Goal: Information Seeking & Learning: Understand process/instructions

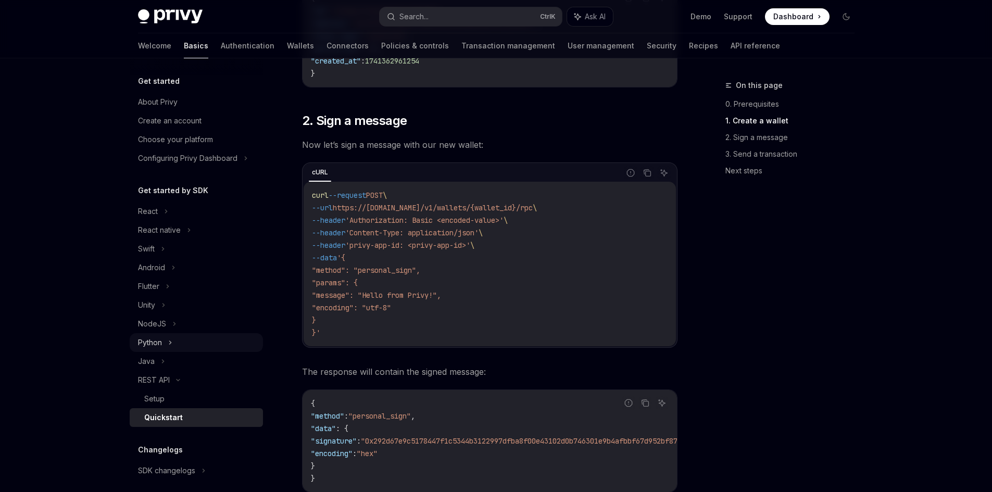
click at [148, 339] on div "Python" at bounding box center [150, 342] width 24 height 12
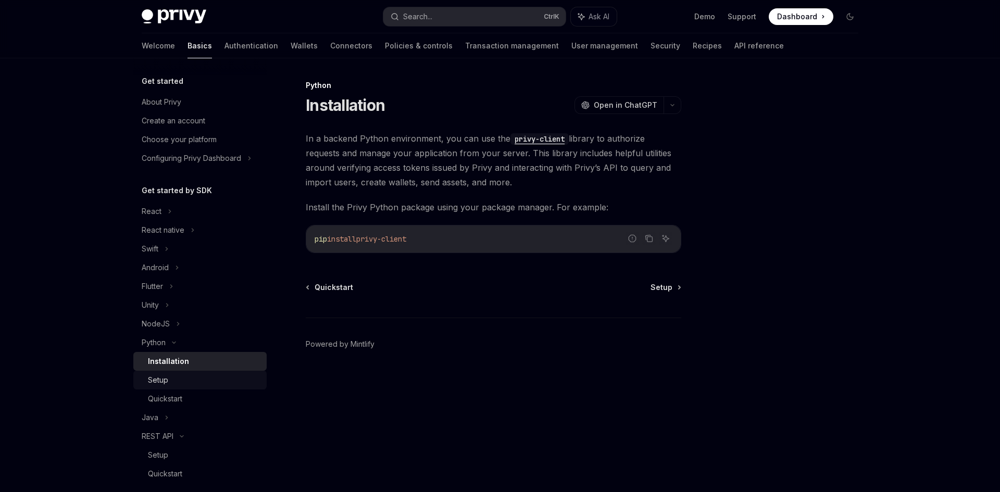
click at [167, 384] on div "Setup" at bounding box center [158, 380] width 20 height 12
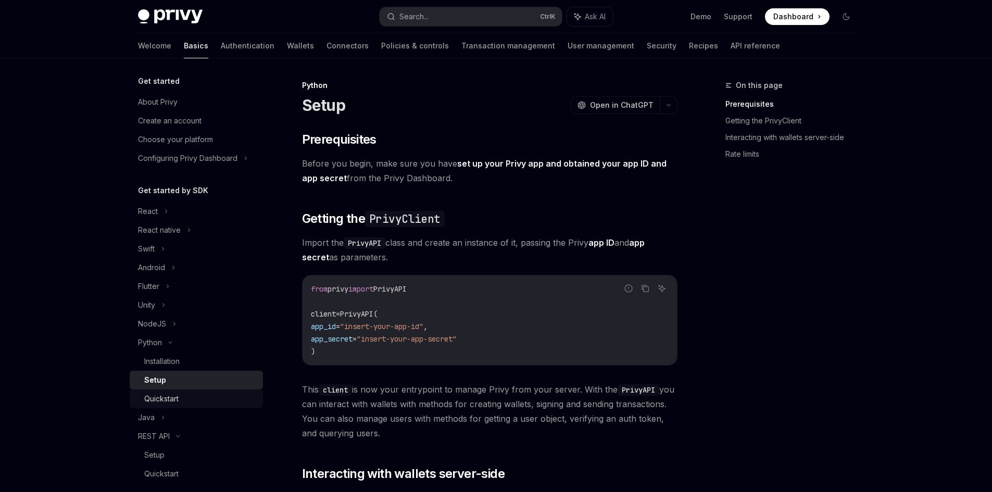
click at [169, 402] on div "Quickstart" at bounding box center [161, 399] width 34 height 12
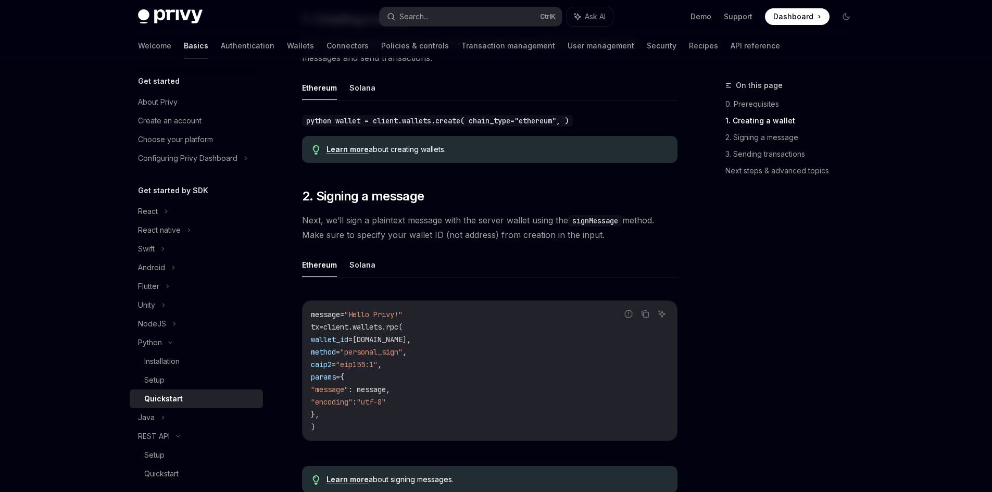
scroll to position [260, 0]
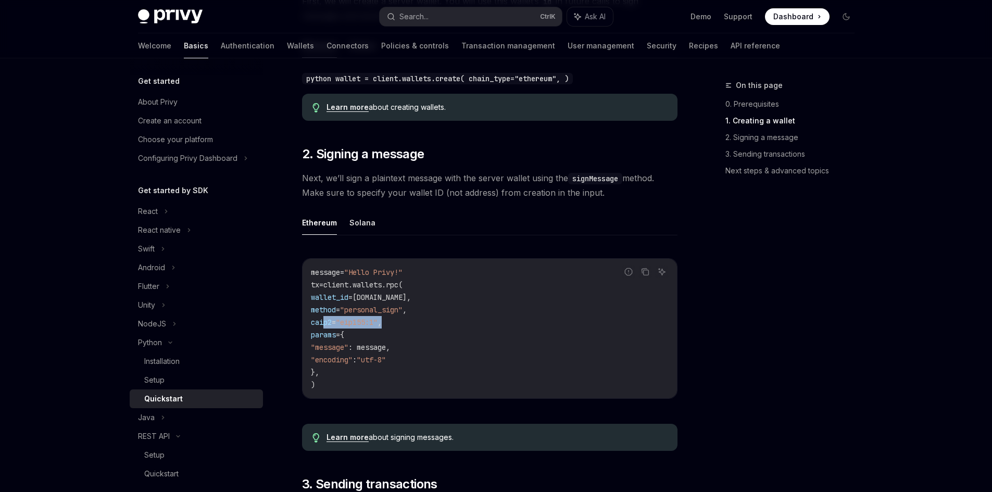
drag, startPoint x: 324, startPoint y: 322, endPoint x: 409, endPoint y: 322, distance: 84.4
click at [409, 322] on code "message = "Hello Privy!" tx = client.wallets.rpc( wallet_id = wallet.id, method…" at bounding box center [490, 328] width 358 height 125
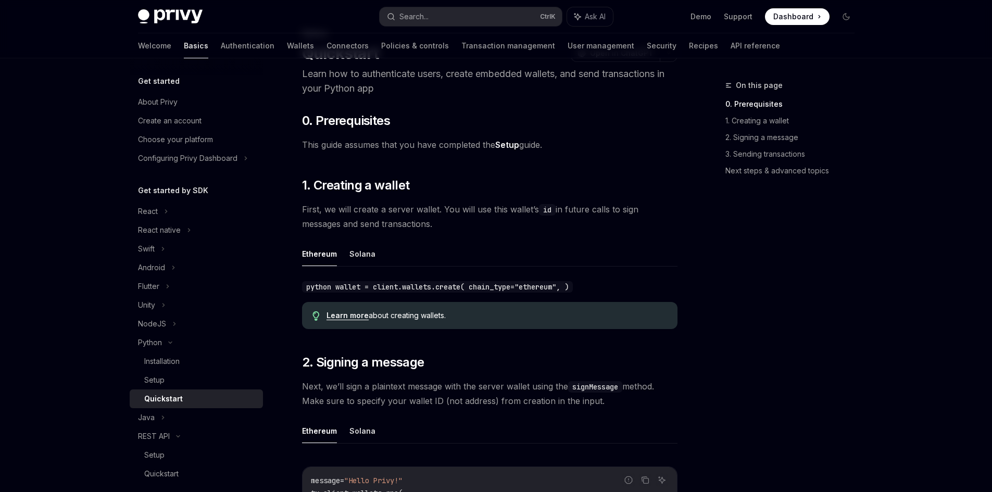
scroll to position [104, 0]
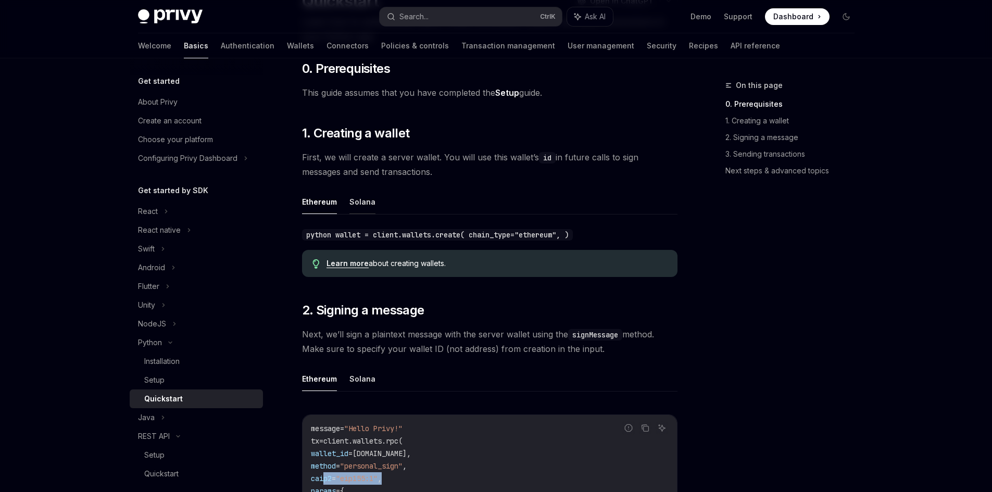
click at [368, 198] on button "Solana" at bounding box center [362, 202] width 26 height 24
click at [324, 203] on button "Ethereum" at bounding box center [319, 202] width 35 height 24
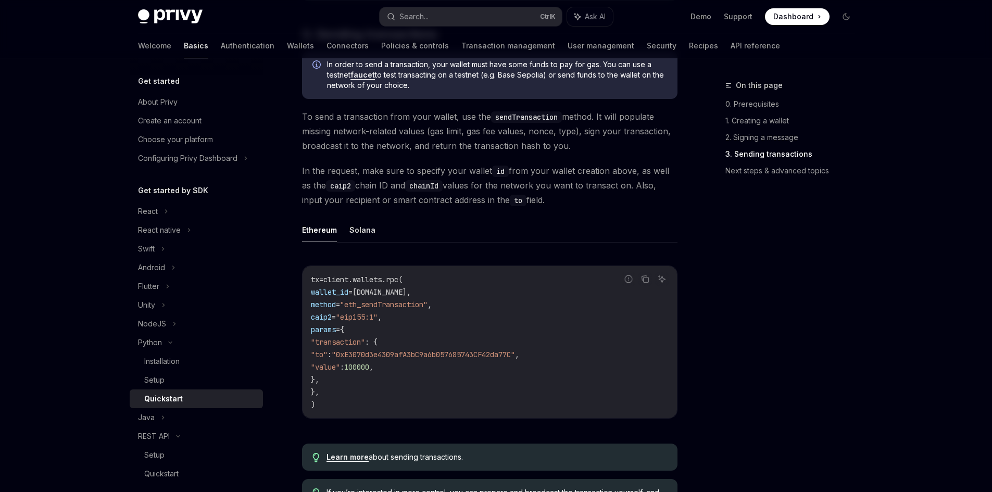
scroll to position [729, 0]
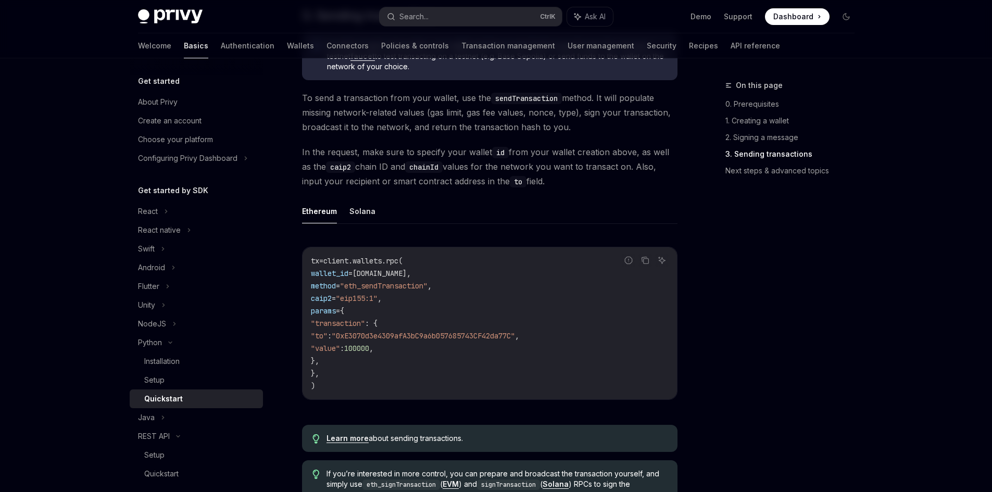
drag, startPoint x: 336, startPoint y: 294, endPoint x: 409, endPoint y: 293, distance: 72.9
click at [382, 294] on span "caip2 = "eip155:1" ," at bounding box center [346, 298] width 71 height 9
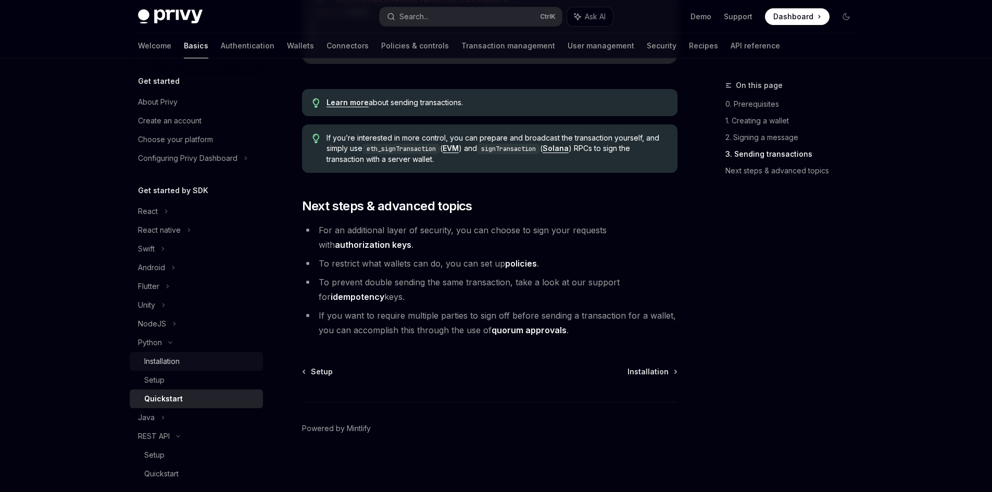
scroll to position [52, 0]
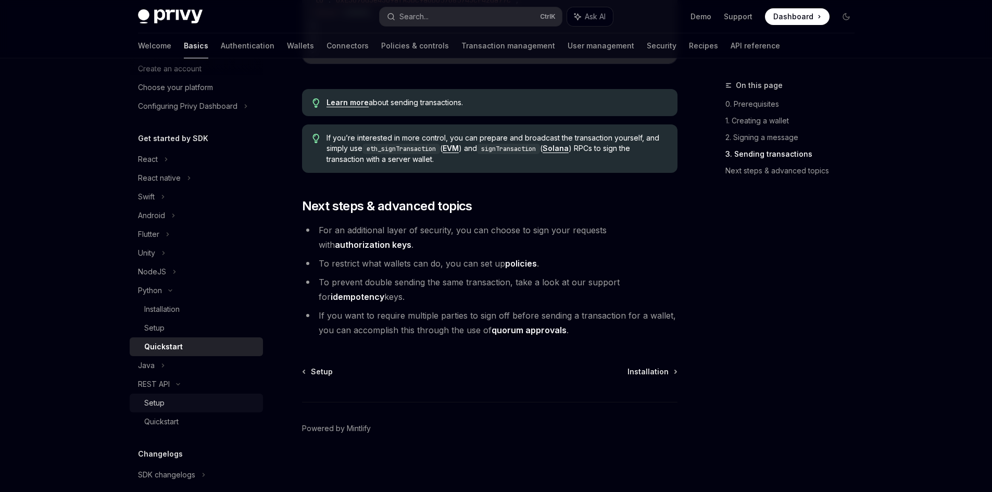
click at [170, 404] on div "Setup" at bounding box center [200, 403] width 112 height 12
type textarea "*"
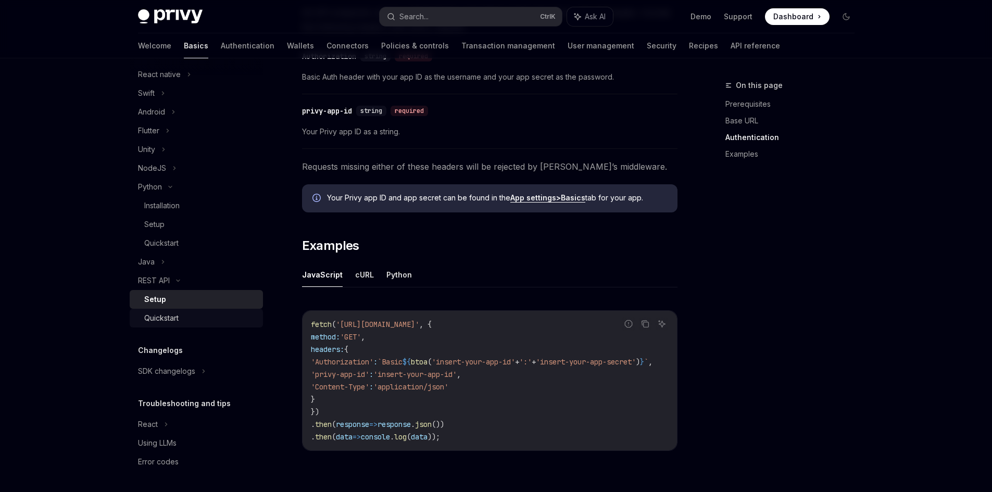
click at [150, 316] on div "Quickstart" at bounding box center [161, 318] width 34 height 12
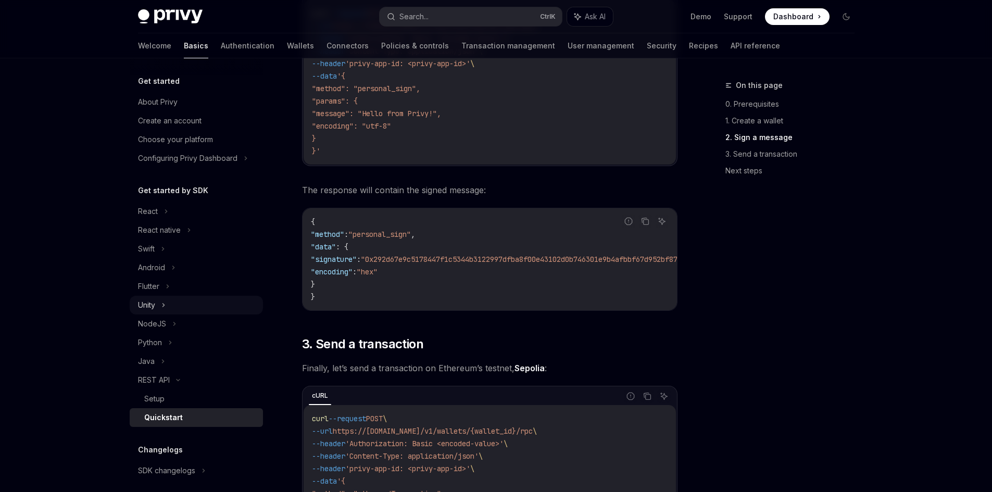
scroll to position [677, 0]
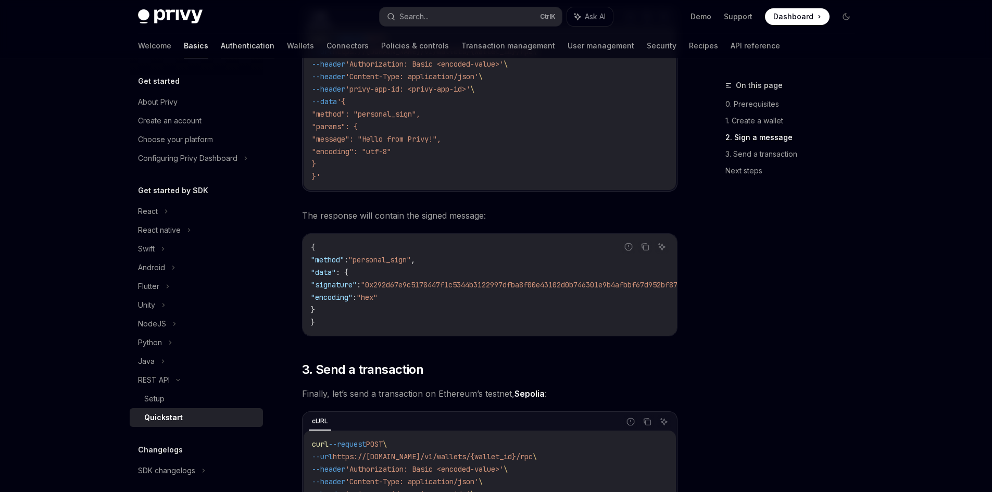
click at [221, 46] on link "Authentication" at bounding box center [248, 45] width 54 height 25
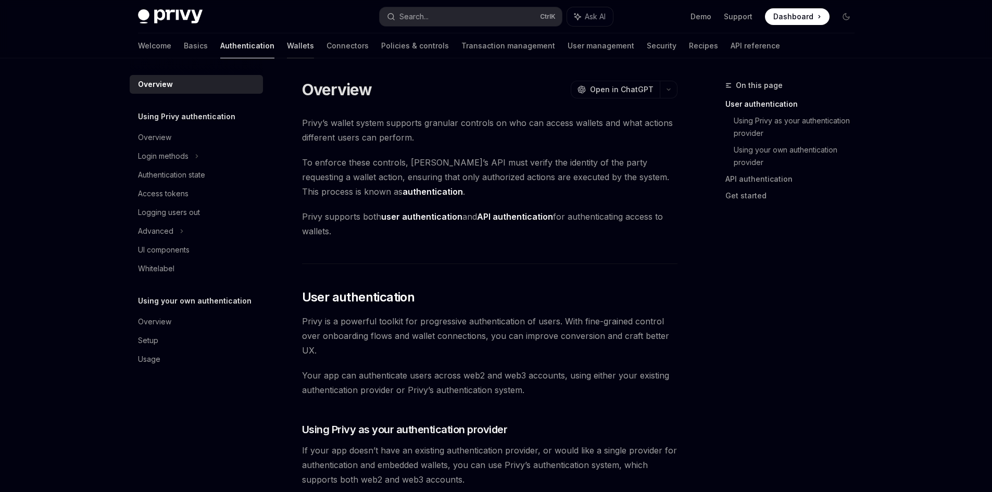
click at [287, 48] on link "Wallets" at bounding box center [300, 45] width 27 height 25
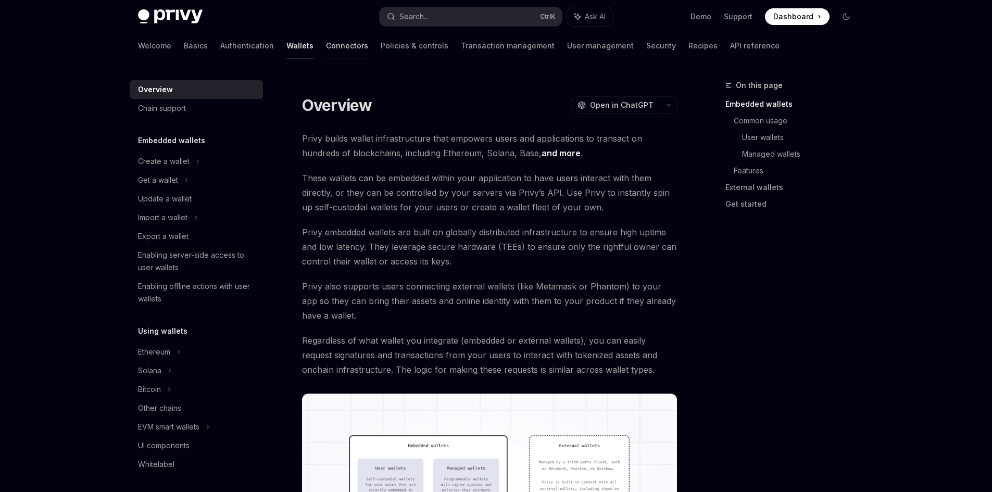
click at [276, 43] on div "Welcome Basics Authentication Wallets Connectors Policies & controls Transactio…" at bounding box center [459, 45] width 642 height 25
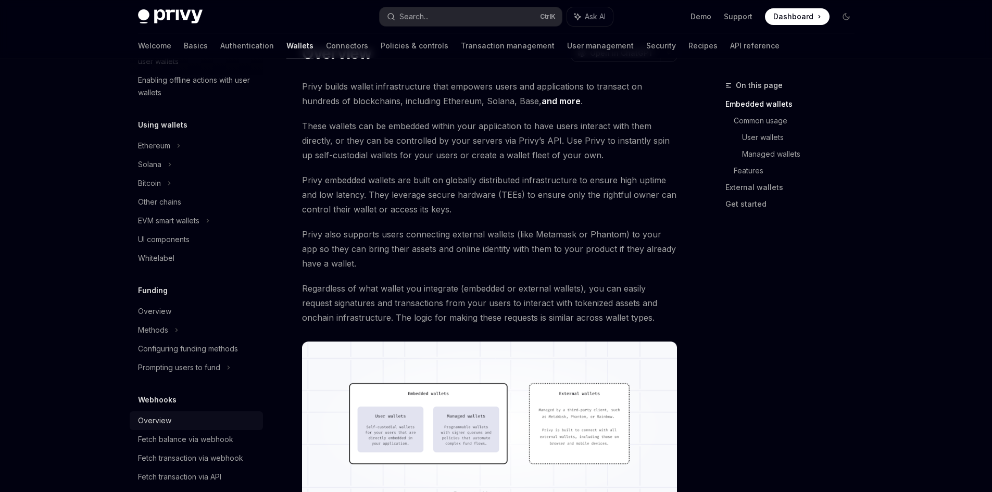
scroll to position [208, 0]
click at [169, 323] on div "Methods" at bounding box center [196, 328] width 133 height 19
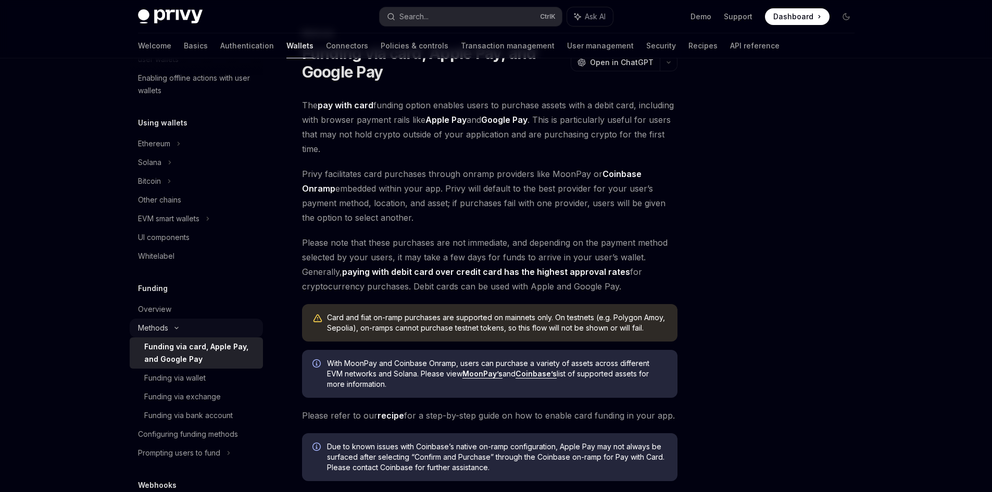
click at [169, 323] on div "Methods" at bounding box center [196, 328] width 133 height 19
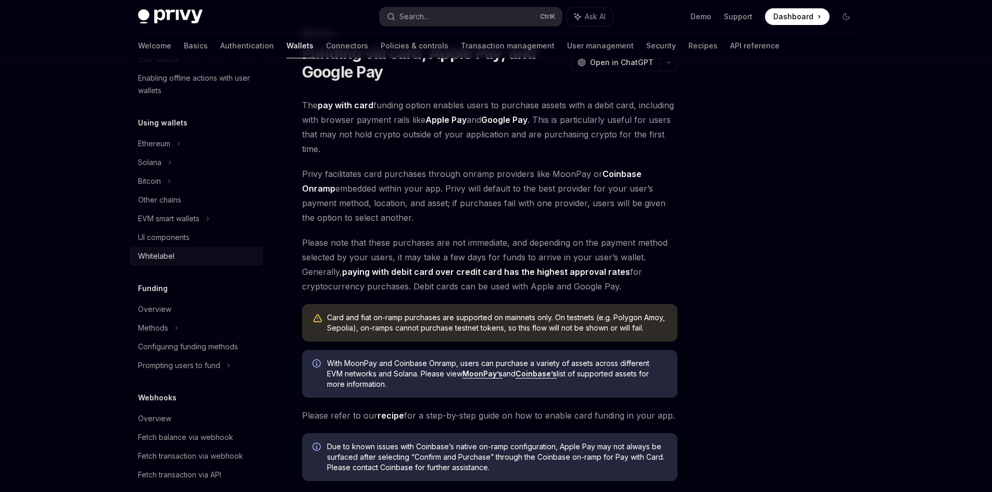
click at [180, 251] on div "Whitelabel" at bounding box center [197, 256] width 119 height 12
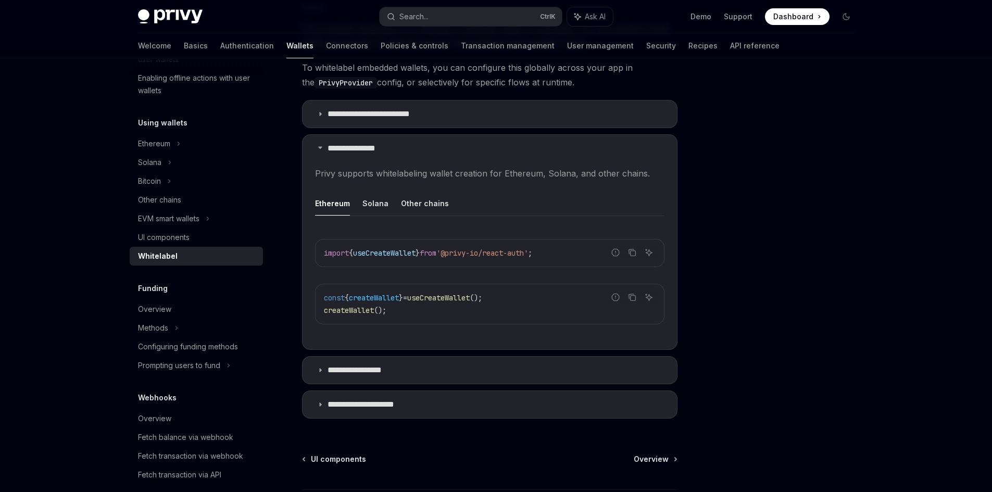
scroll to position [52, 0]
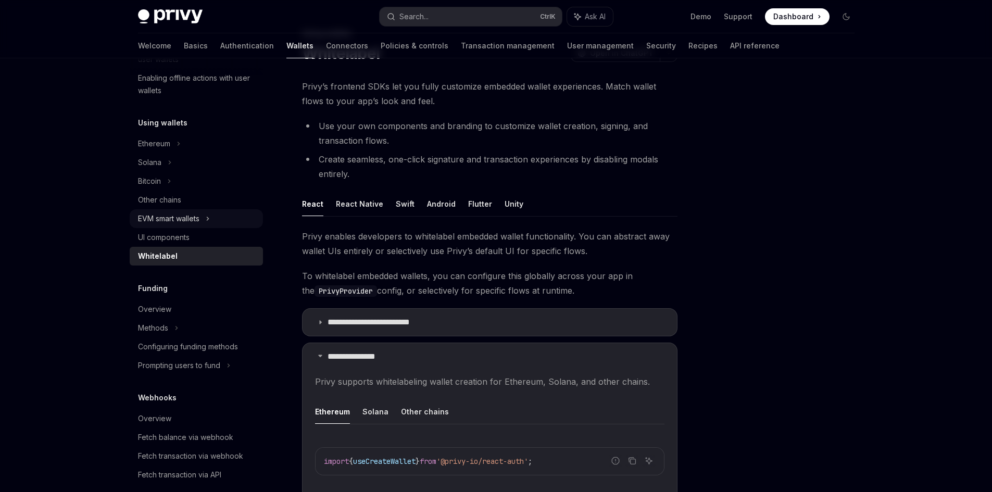
click at [166, 219] on div "EVM smart wallets" at bounding box center [168, 218] width 61 height 12
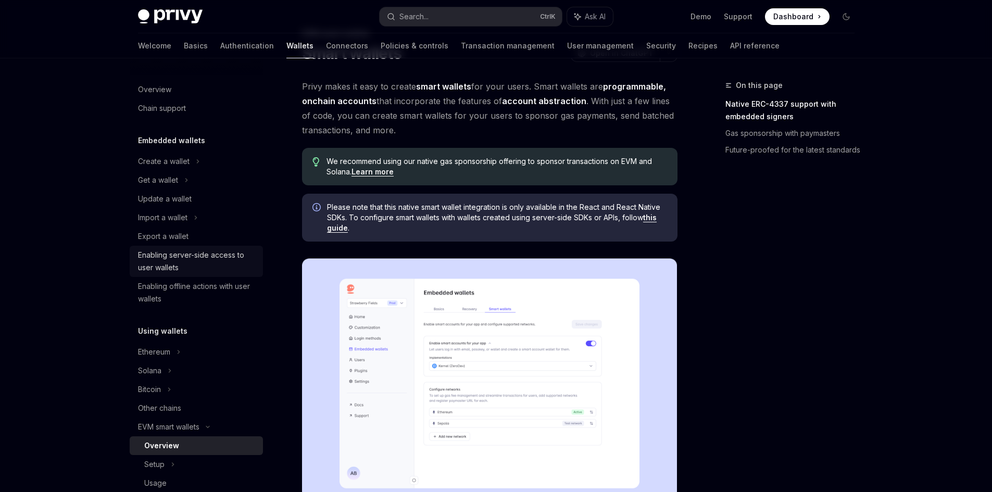
click at [158, 271] on div "Enabling server-side access to user wallets" at bounding box center [197, 261] width 119 height 25
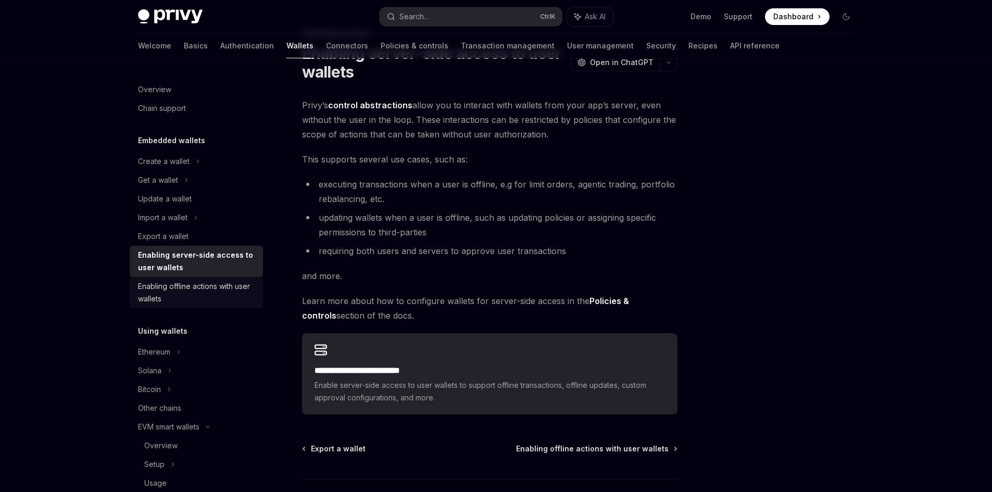
click at [158, 287] on div "Enabling offline actions with user wallets" at bounding box center [197, 292] width 119 height 25
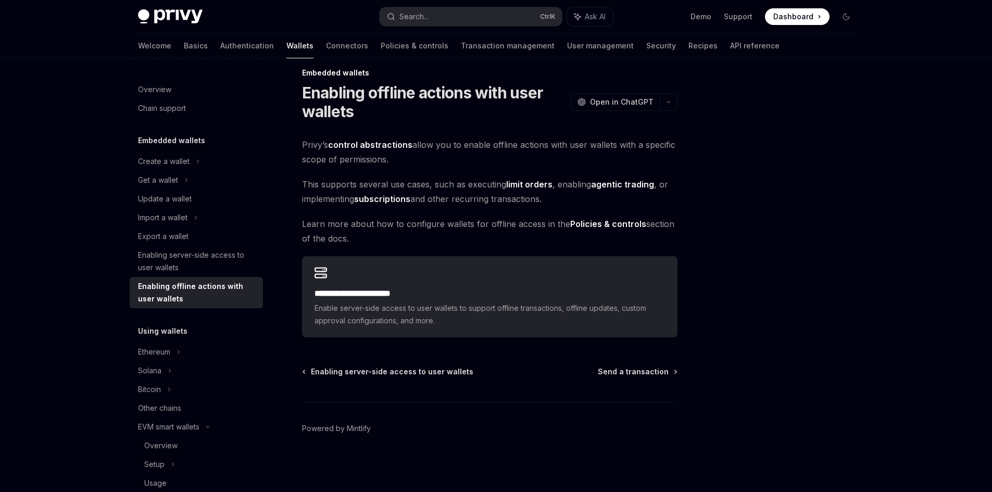
scroll to position [12, 0]
click at [157, 198] on div "Update a wallet" at bounding box center [165, 199] width 54 height 12
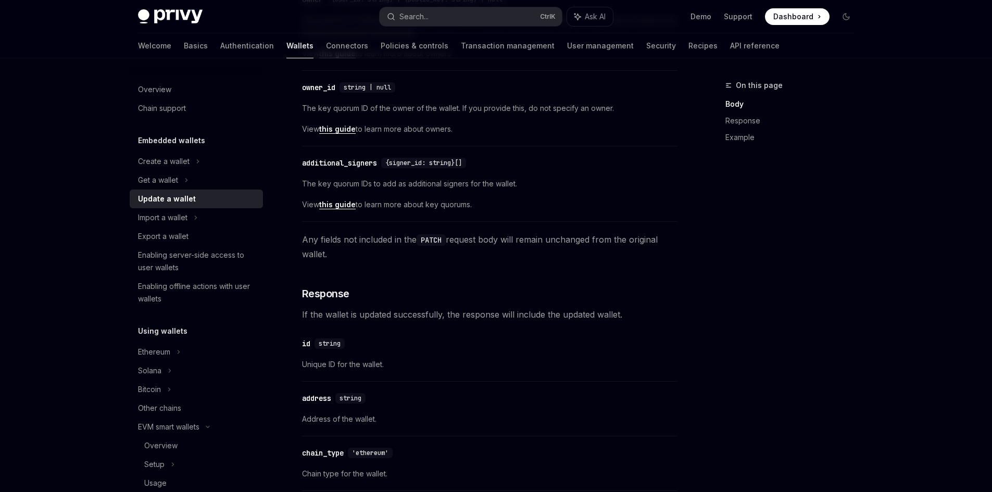
scroll to position [481, 0]
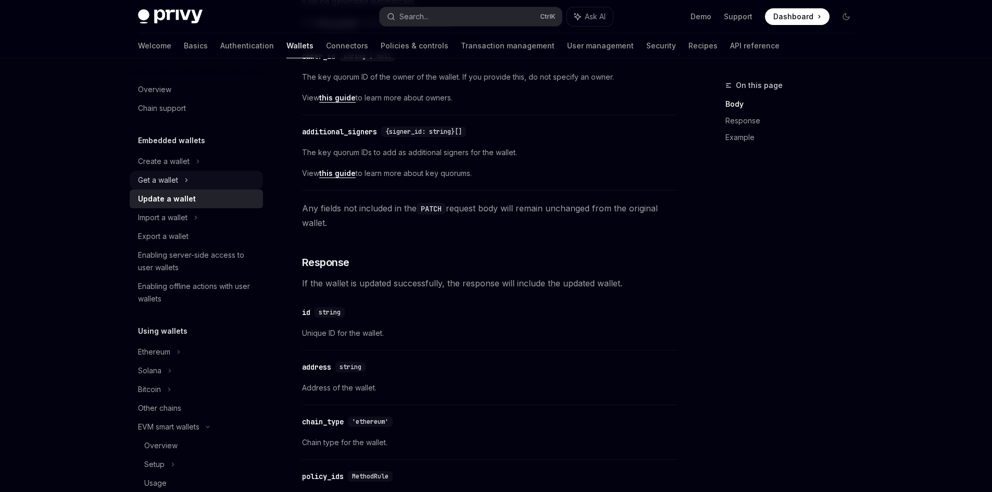
click at [160, 179] on div "Get a wallet" at bounding box center [158, 180] width 40 height 12
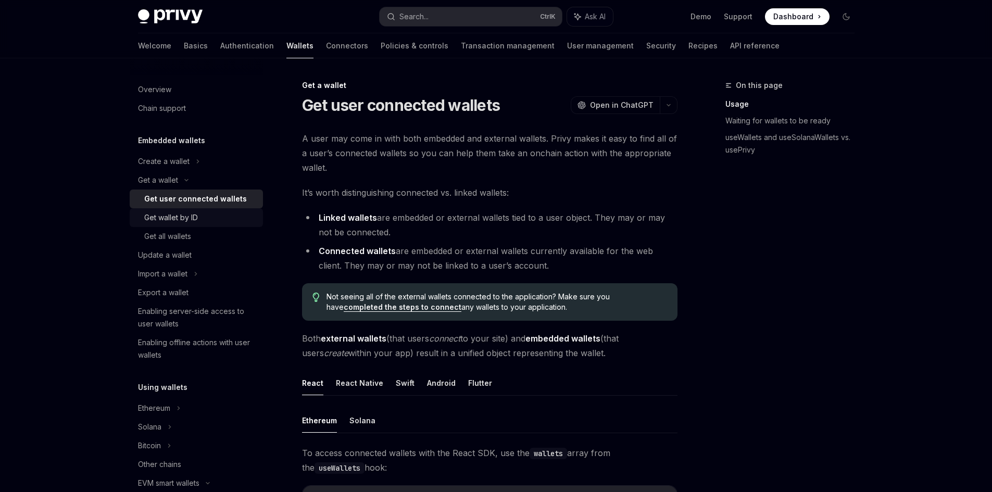
click at [175, 215] on div "Get wallet by ID" at bounding box center [171, 217] width 54 height 12
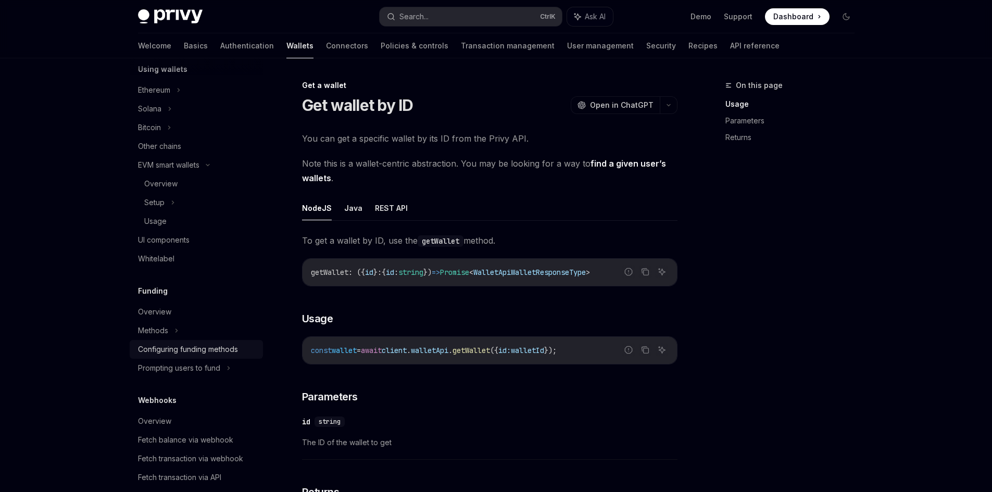
scroll to position [365, 0]
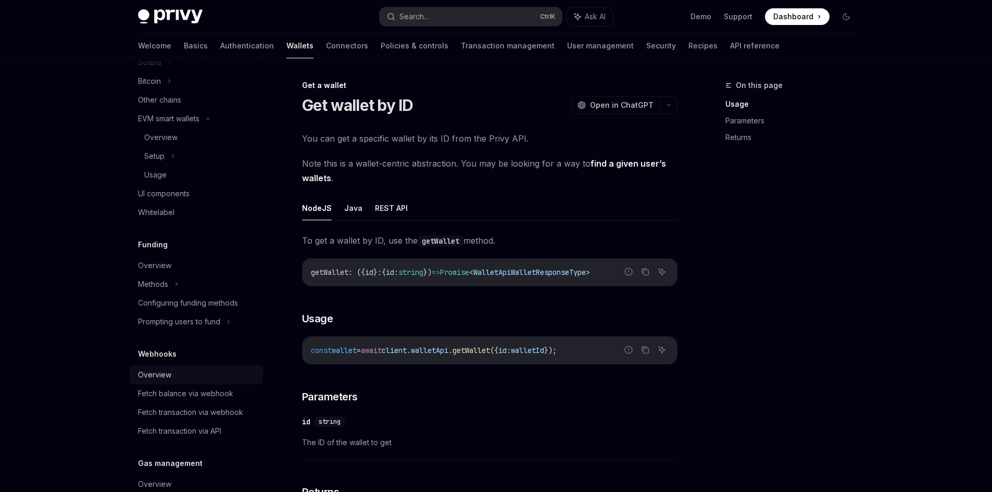
click at [184, 379] on div "Overview" at bounding box center [197, 375] width 119 height 12
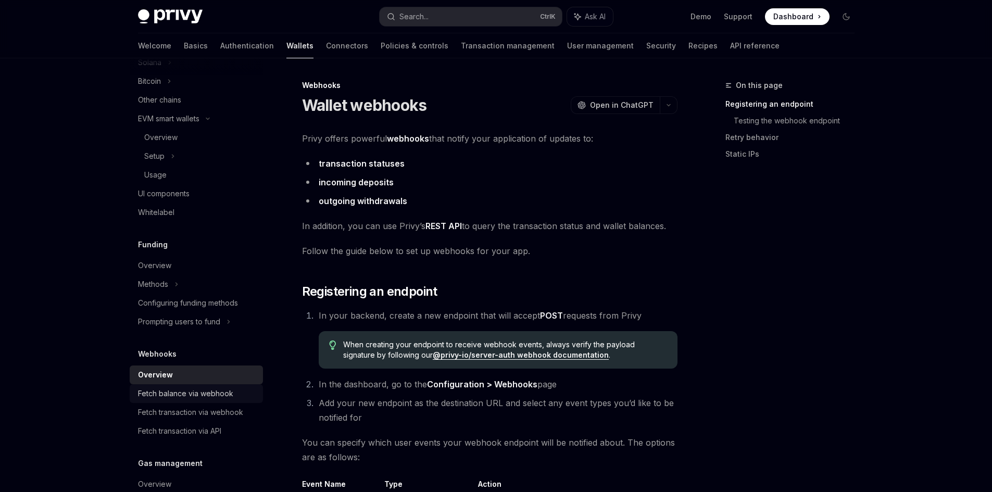
click at [210, 397] on div "Fetch balance via webhook" at bounding box center [185, 393] width 95 height 12
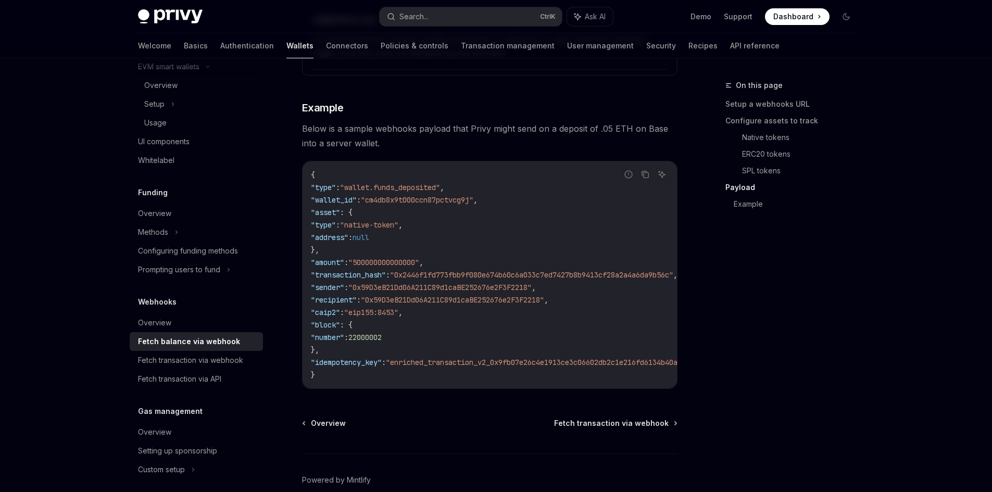
scroll to position [1823, 0]
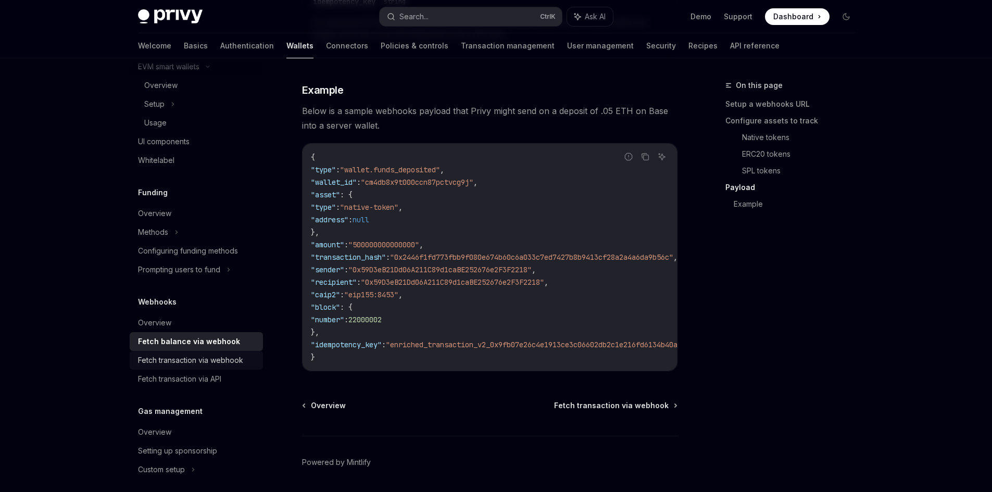
click at [196, 355] on div "Fetch transaction via webhook" at bounding box center [190, 360] width 105 height 12
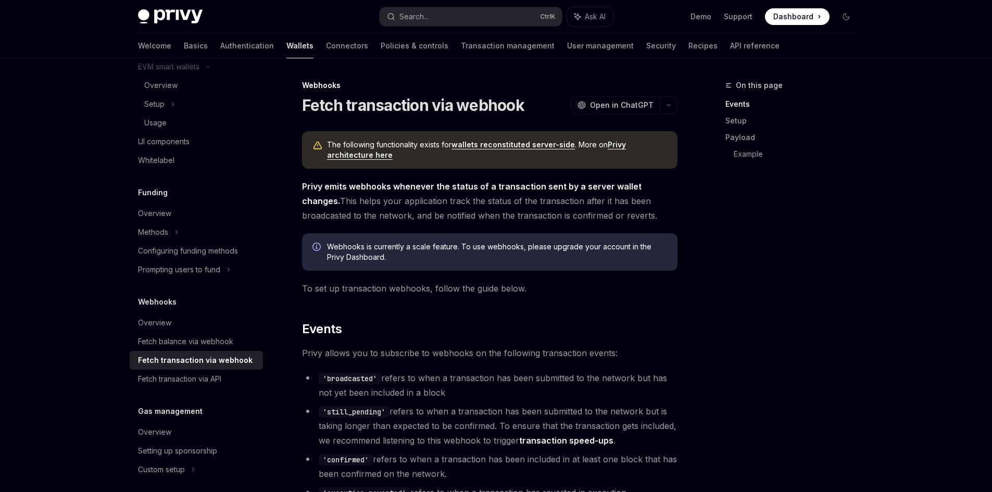
drag, startPoint x: 393, startPoint y: 376, endPoint x: 570, endPoint y: 394, distance: 177.4
click at [570, 394] on li "'broadcasted' refers to when a transaction has been submitted to the network bu…" at bounding box center [490, 385] width 376 height 29
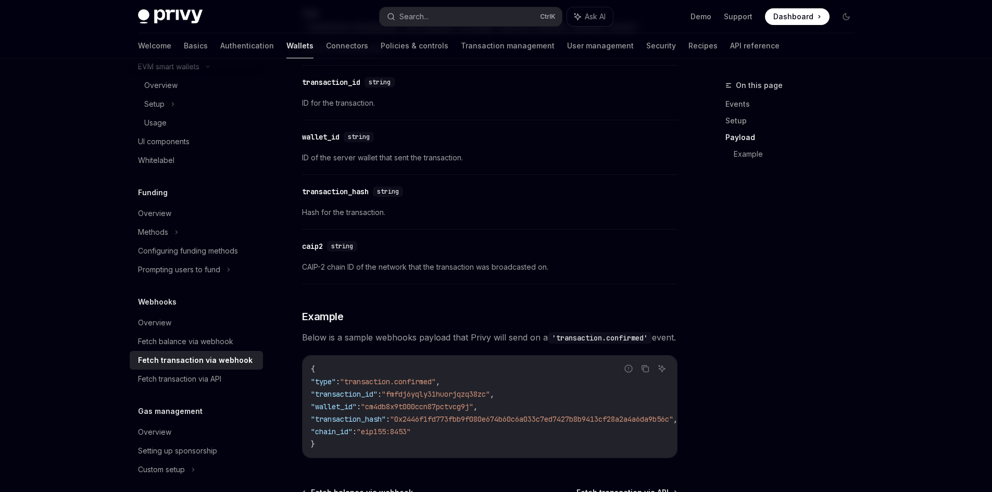
scroll to position [990, 0]
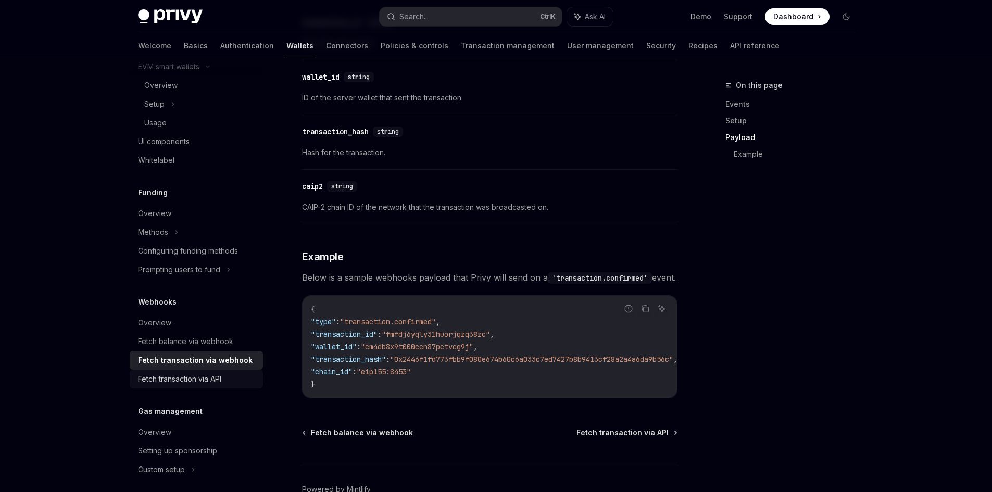
click at [202, 374] on div "Fetch transaction via API" at bounding box center [179, 379] width 83 height 12
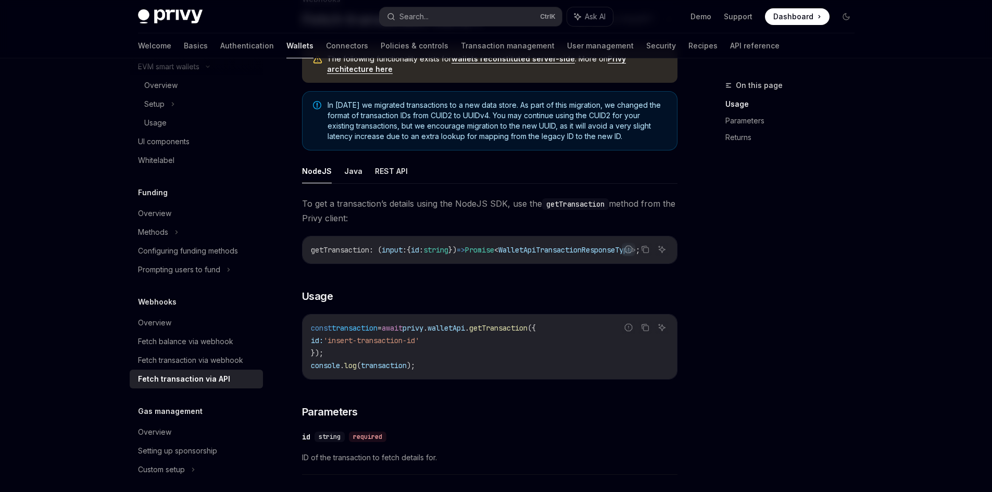
scroll to position [104, 0]
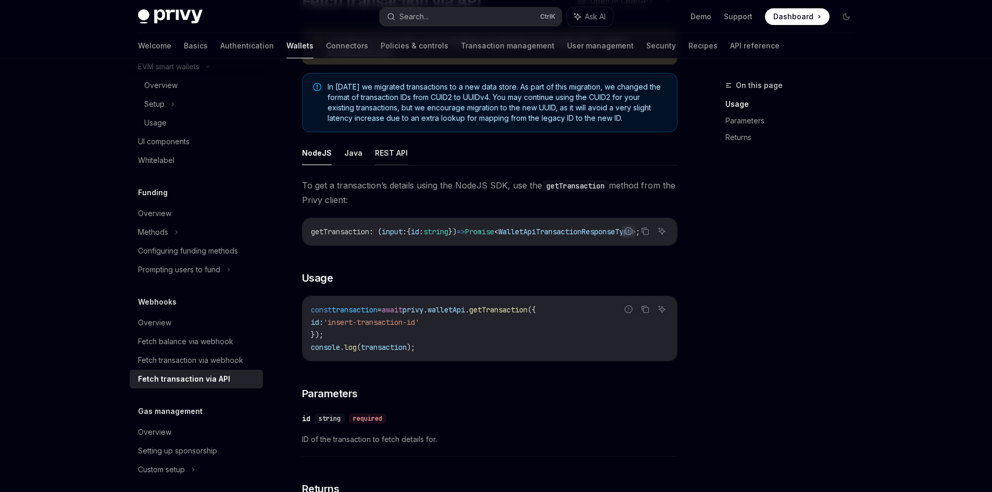
click at [387, 160] on button "REST API" at bounding box center [391, 153] width 33 height 24
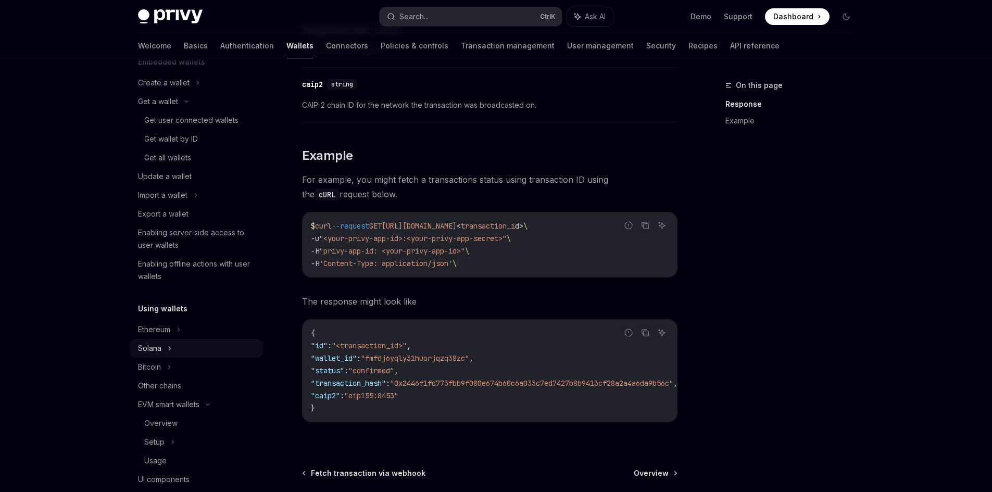
scroll to position [104, 0]
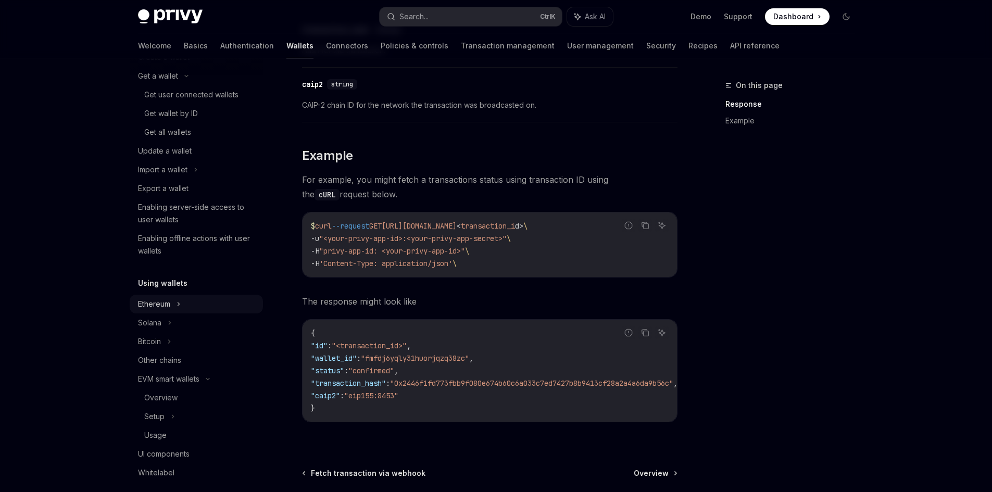
click at [178, 308] on icon at bounding box center [179, 304] width 4 height 12
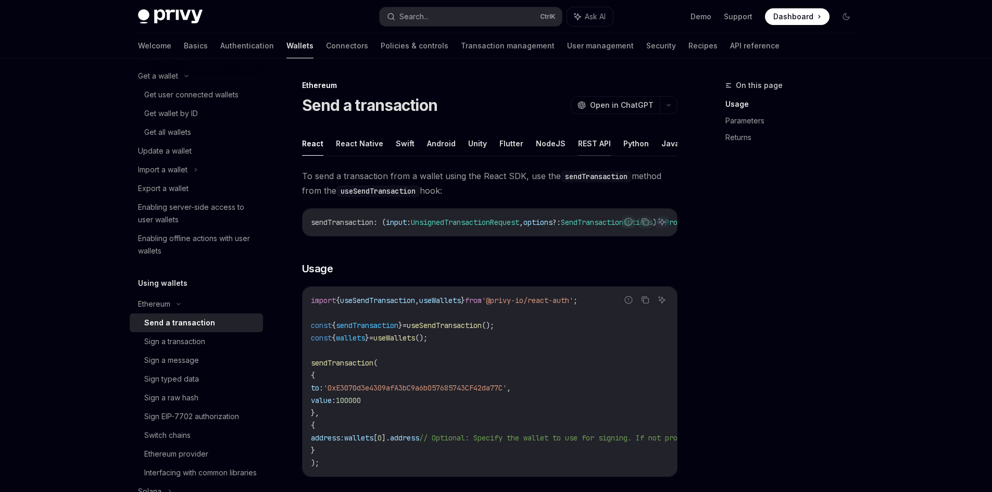
click at [587, 144] on button "REST API" at bounding box center [594, 143] width 33 height 24
type textarea "*"
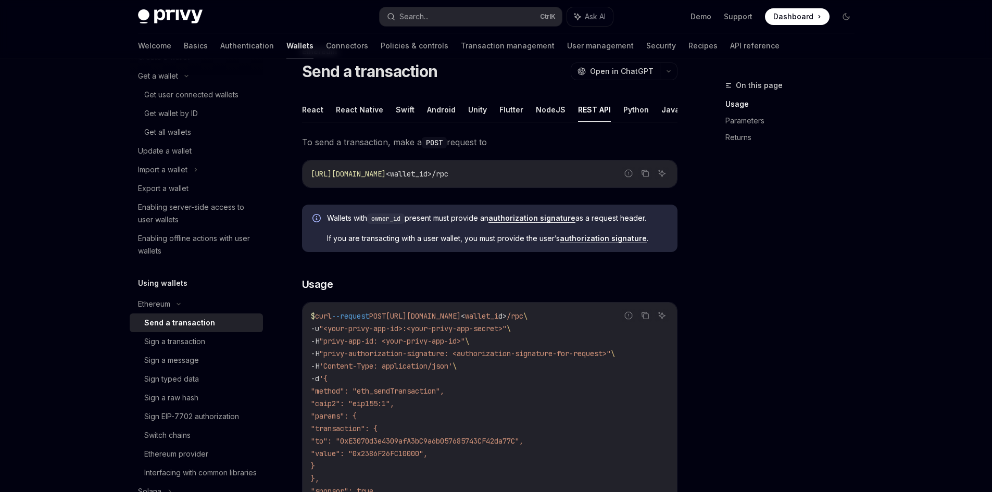
scroll to position [52, 0]
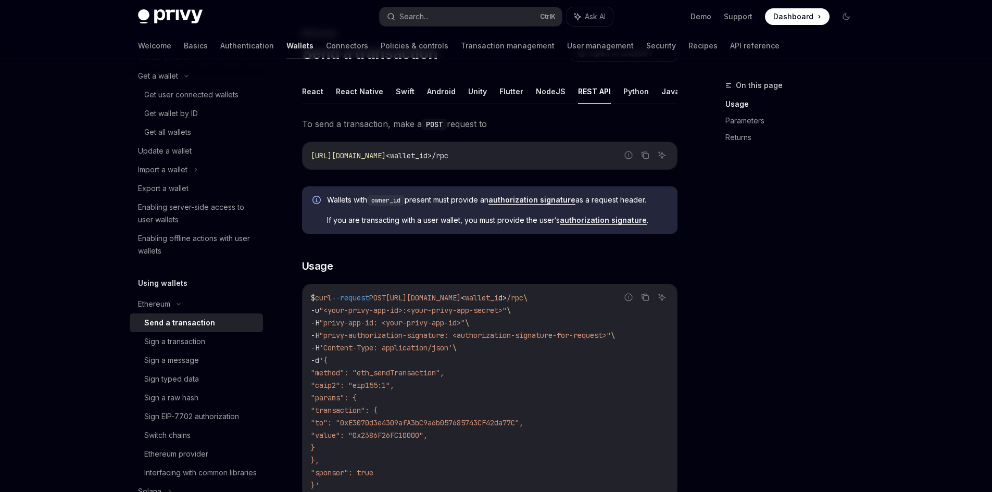
drag, startPoint x: 320, startPoint y: 385, endPoint x: 461, endPoint y: 386, distance: 140.6
click at [461, 386] on code "$ curl --request POST https://api.privy.io/v1/wallets/ < wallet_i d > /rpc \ -u…" at bounding box center [490, 392] width 358 height 200
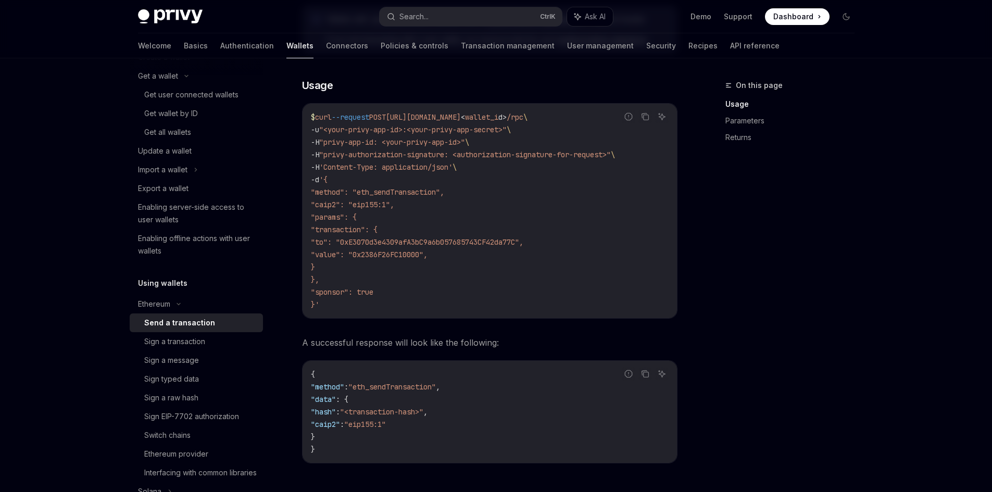
scroll to position [260, 0]
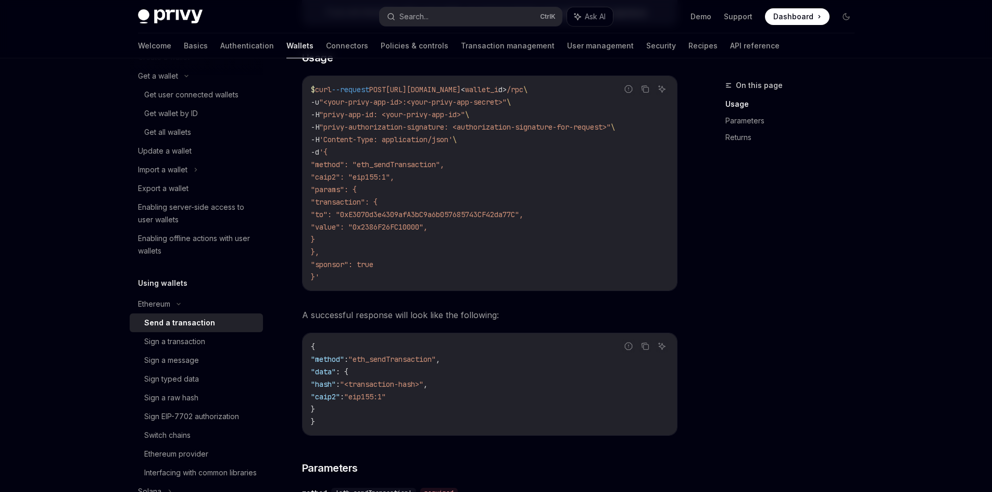
drag, startPoint x: 351, startPoint y: 359, endPoint x: 507, endPoint y: 378, distance: 156.9
click at [507, 378] on code "{ "method" : "eth_sendTransaction" , "data" : { "hash" : "<transaction-hash>" ,…" at bounding box center [490, 384] width 358 height 87
click at [486, 389] on code "{ "method" : "eth_sendTransaction" , "data" : { "hash" : "<transaction-hash>" ,…" at bounding box center [490, 384] width 358 height 87
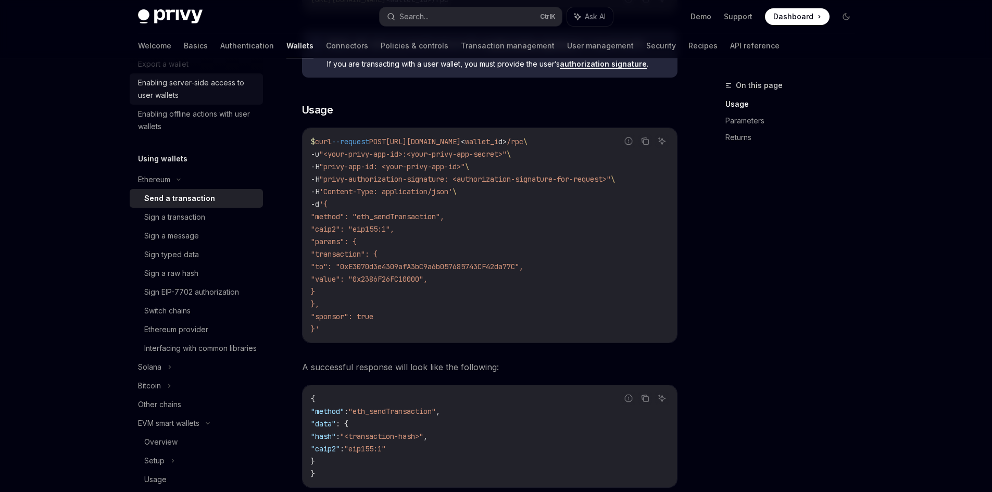
scroll to position [312, 0]
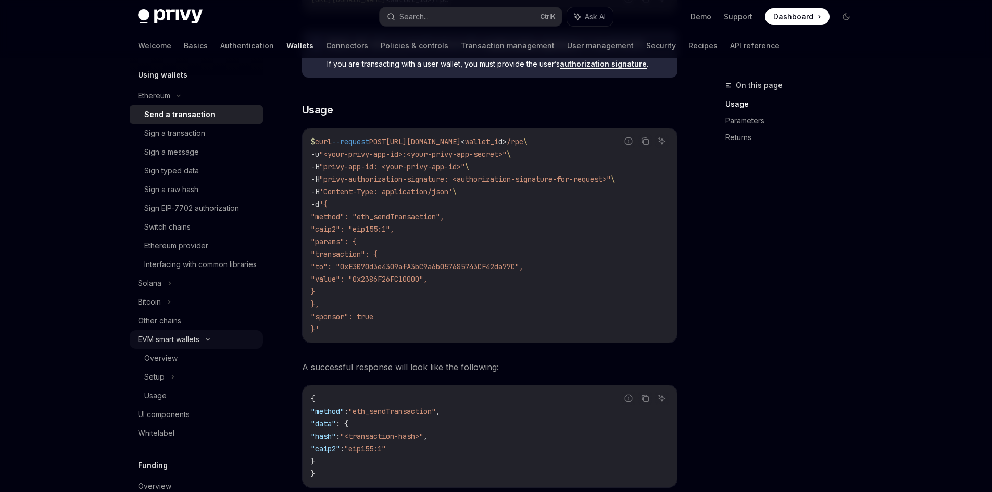
click at [139, 346] on div "EVM smart wallets" at bounding box center [168, 339] width 61 height 12
click at [137, 349] on div "EVM smart wallets" at bounding box center [196, 339] width 133 height 19
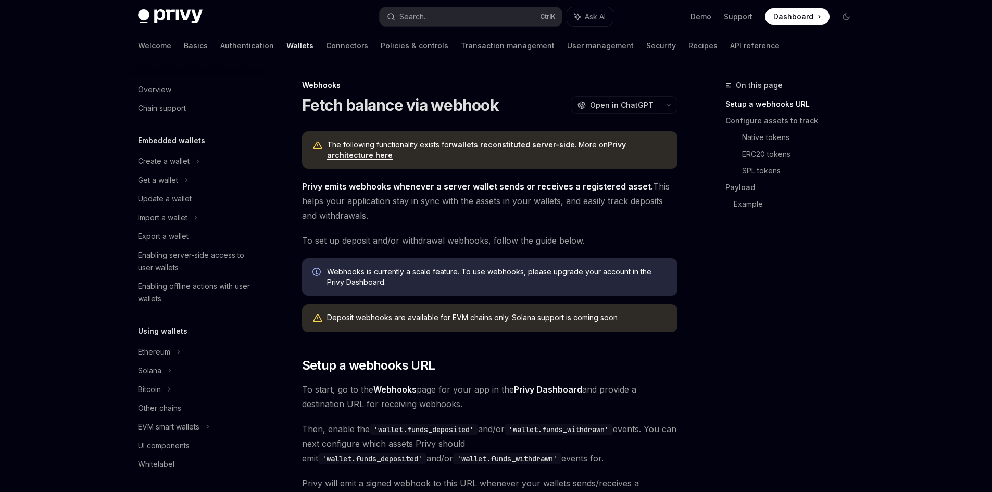
scroll to position [279, 0]
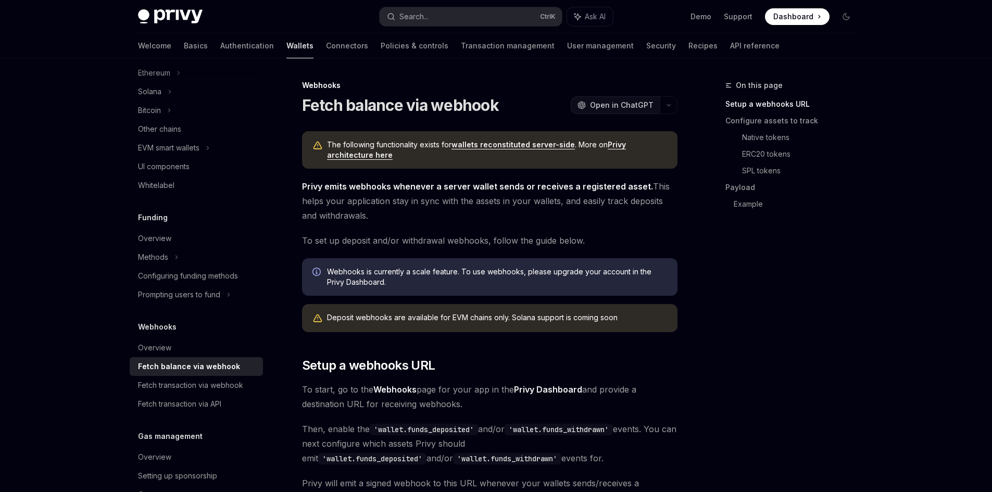
click at [636, 101] on span "Open in ChatGPT" at bounding box center [622, 105] width 64 height 10
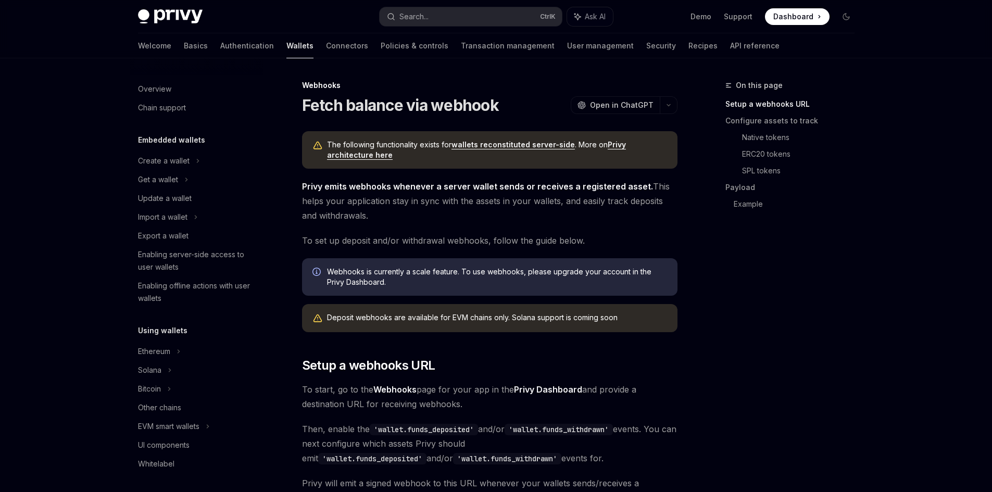
scroll to position [0, 0]
click at [156, 354] on div "Ethereum" at bounding box center [154, 352] width 32 height 12
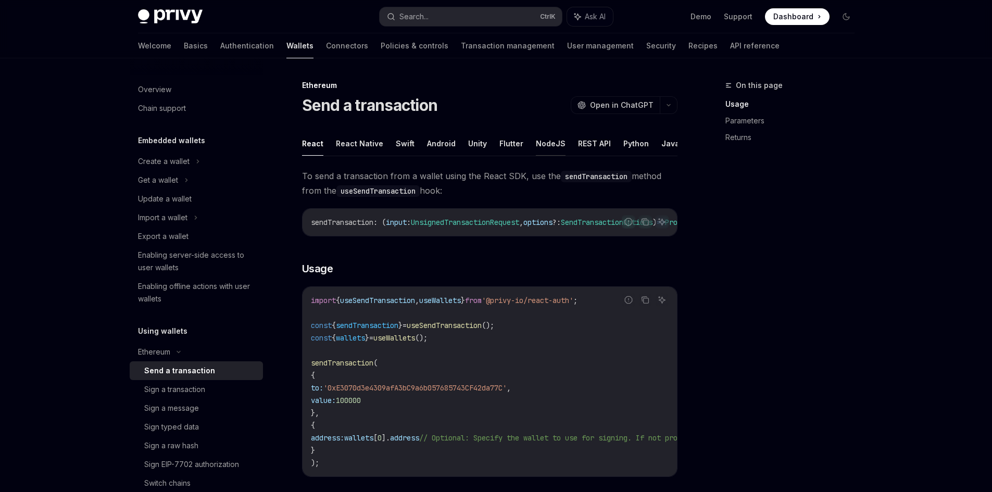
click at [551, 145] on button "NodeJS" at bounding box center [551, 143] width 30 height 24
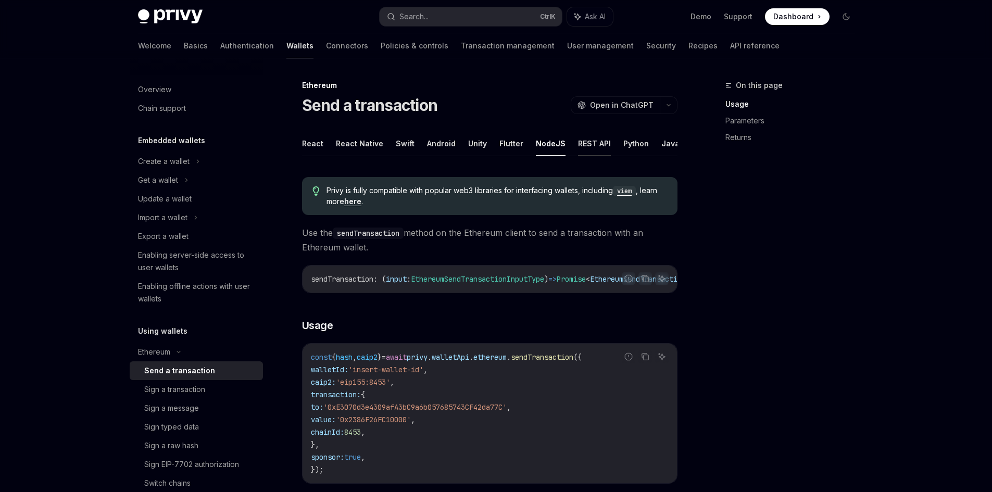
click at [581, 146] on button "REST API" at bounding box center [594, 143] width 33 height 24
type textarea "*"
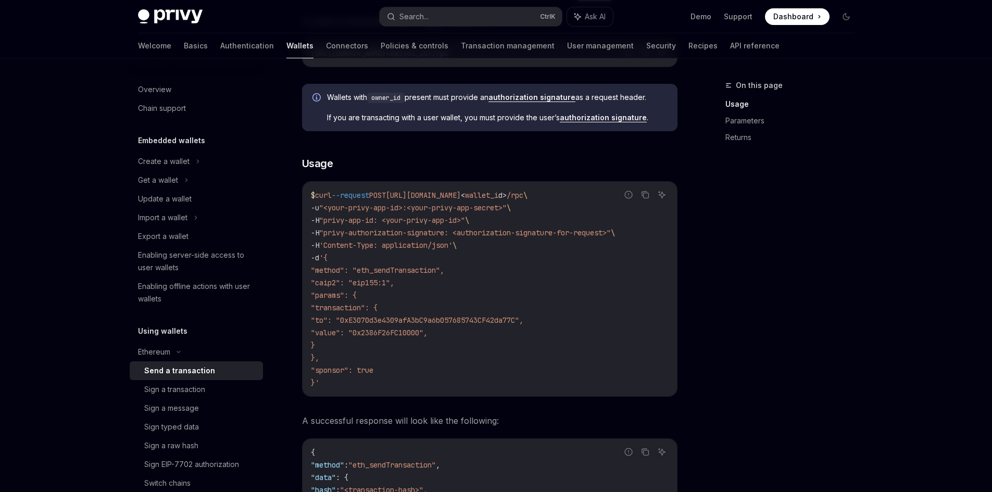
scroll to position [156, 0]
drag, startPoint x: 467, startPoint y: 331, endPoint x: 414, endPoint y: 326, distance: 52.9
click at [416, 326] on code "$ curl --request POST https://api.privy.io/v1/wallets/ < wallet_i d > /rpc \ -u…" at bounding box center [490, 287] width 358 height 200
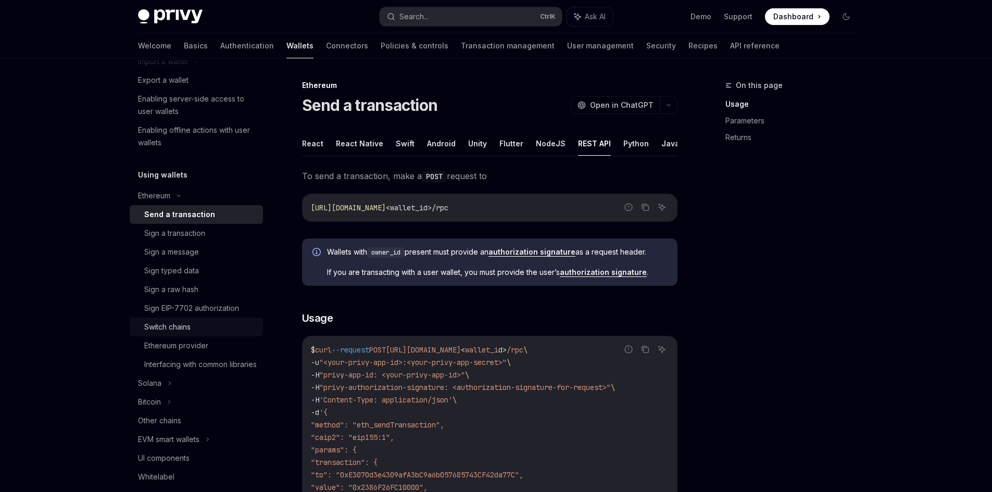
click at [193, 326] on div "Switch chains" at bounding box center [200, 327] width 112 height 12
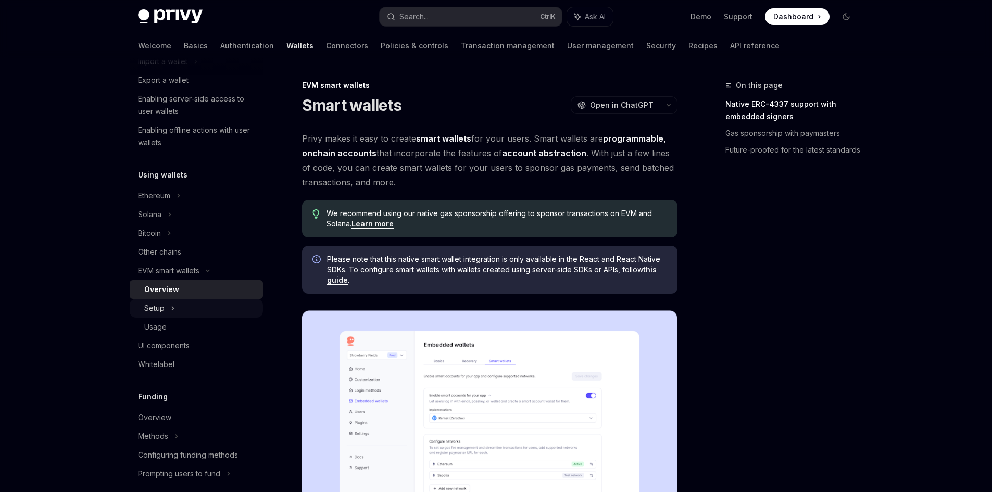
click at [168, 311] on div "Setup" at bounding box center [196, 308] width 133 height 19
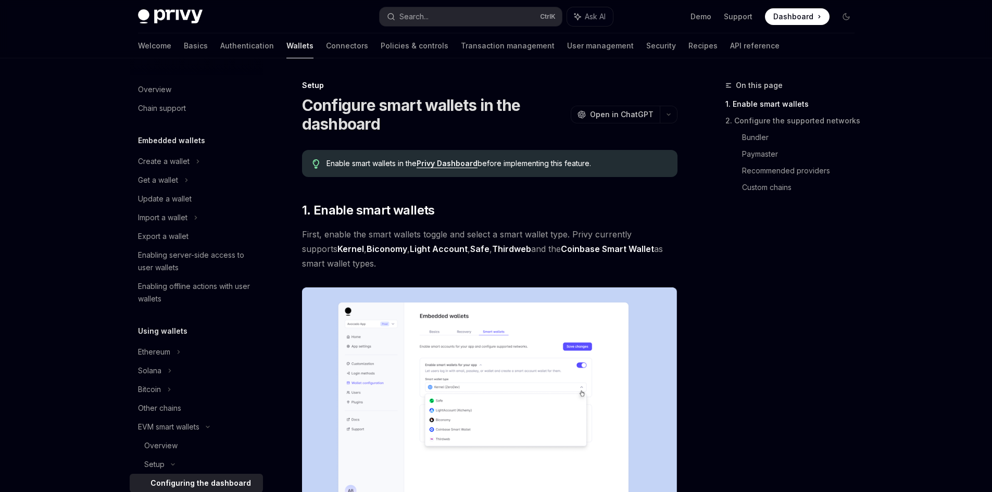
scroll to position [208, 0]
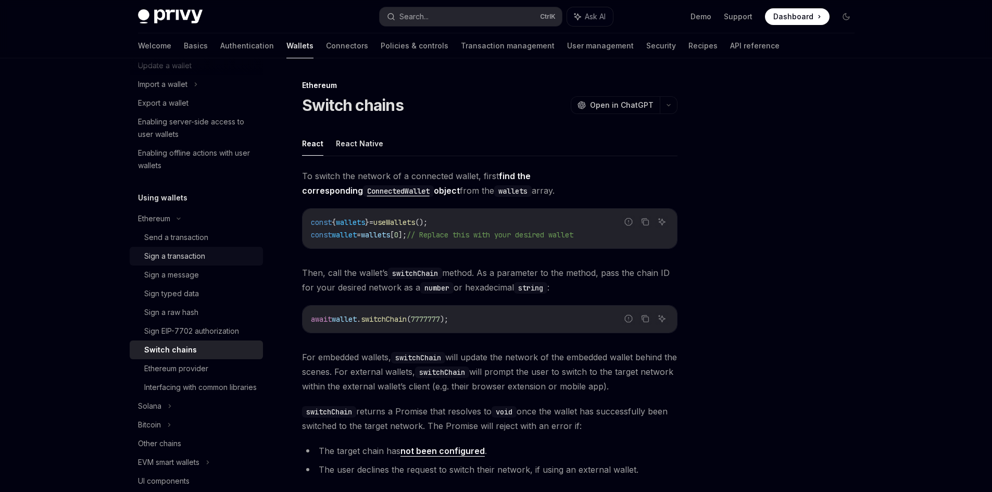
scroll to position [156, 0]
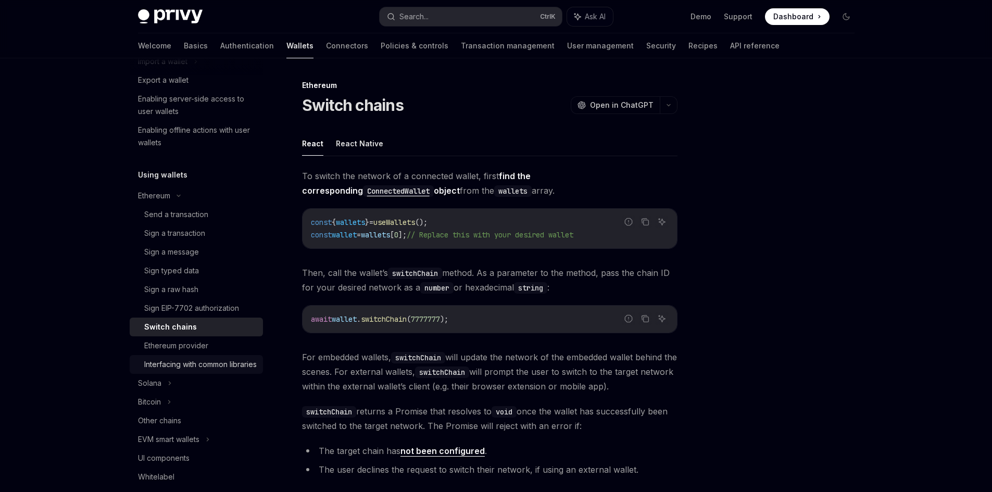
click at [194, 368] on div "Interfacing with common libraries" at bounding box center [200, 364] width 112 height 12
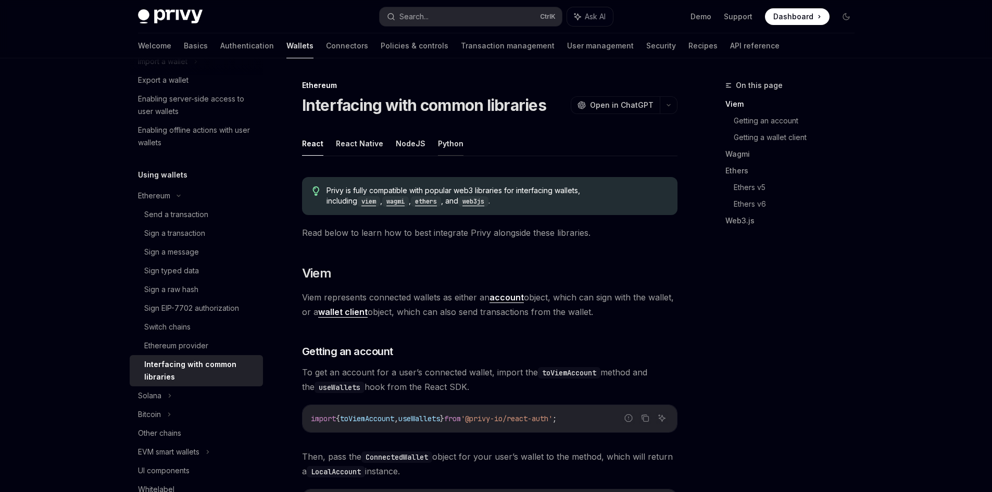
click at [446, 137] on button "Python" at bounding box center [451, 143] width 26 height 24
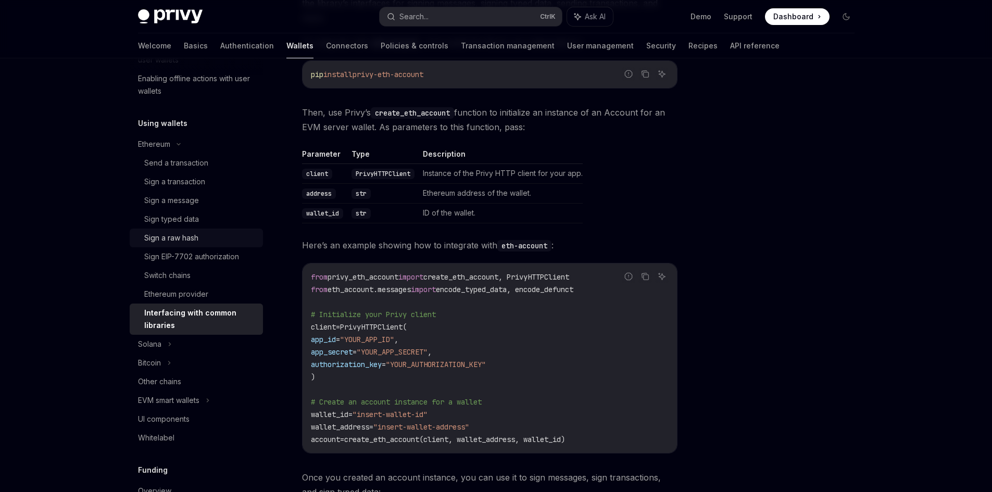
scroll to position [208, 0]
click at [181, 164] on div "Send a transaction" at bounding box center [176, 162] width 64 height 12
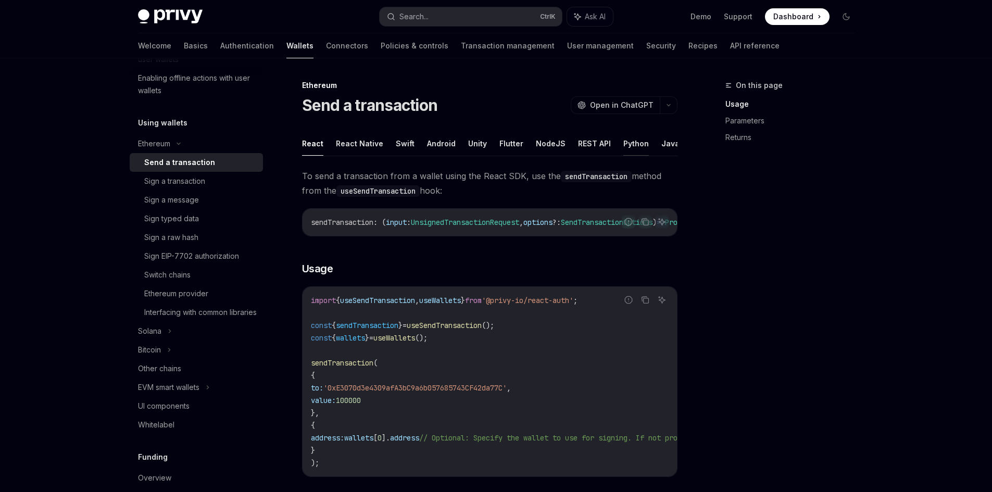
click at [623, 145] on button "Python" at bounding box center [636, 143] width 26 height 24
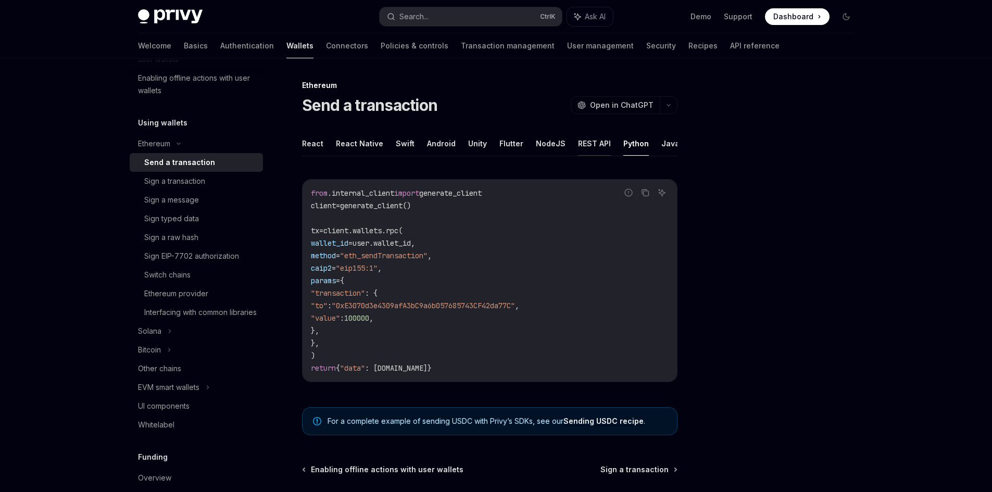
click at [581, 143] on button "REST API" at bounding box center [594, 143] width 33 height 24
type textarea "*"
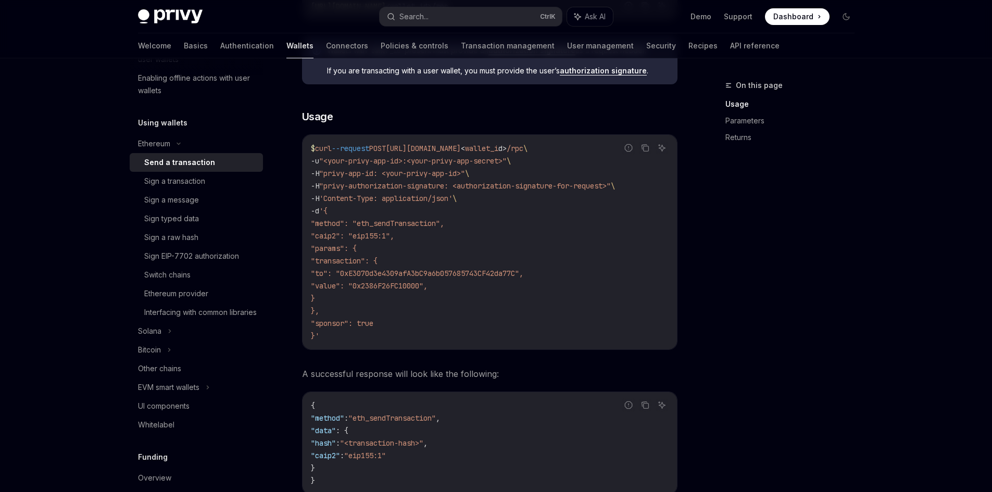
scroll to position [208, 0]
